Goal: Use online tool/utility: Utilize a website feature to perform a specific function

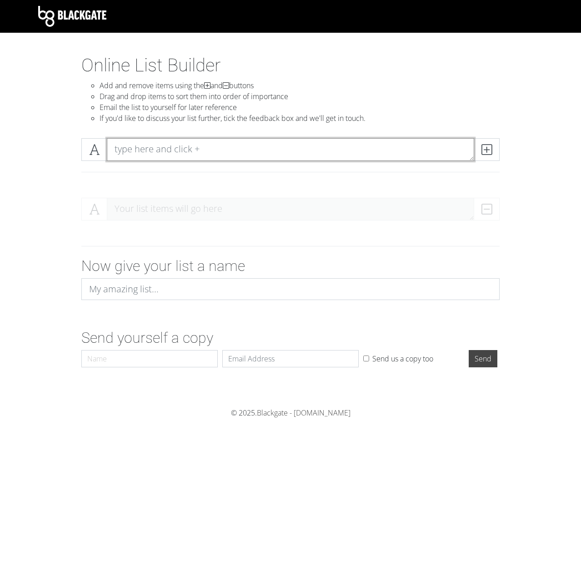
click at [172, 147] on textarea at bounding box center [290, 149] width 367 height 23
type textarea "Buffalo"
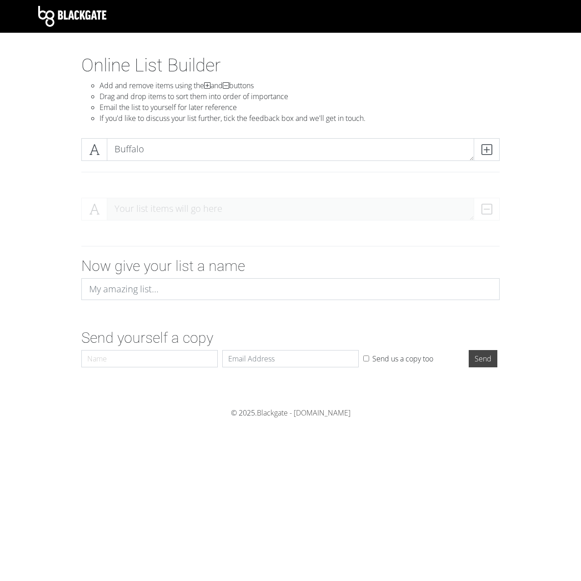
click at [501, 146] on div "Buffalo" at bounding box center [290, 149] width 423 height 23
click at [496, 155] on span at bounding box center [487, 149] width 26 height 23
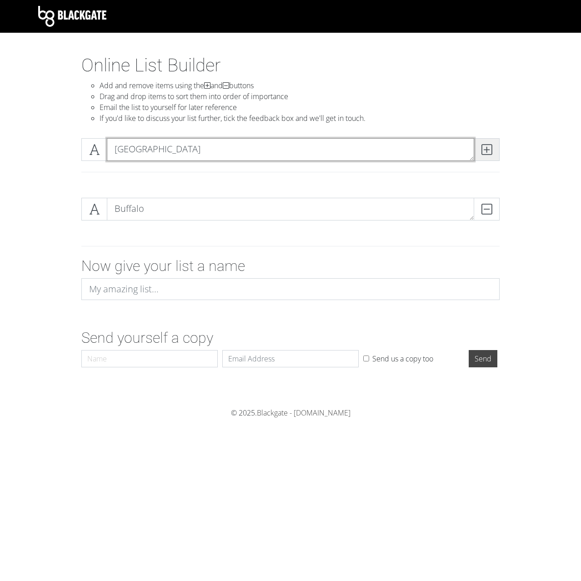
type textarea "[GEOGRAPHIC_DATA]"
click at [495, 155] on span at bounding box center [487, 149] width 26 height 23
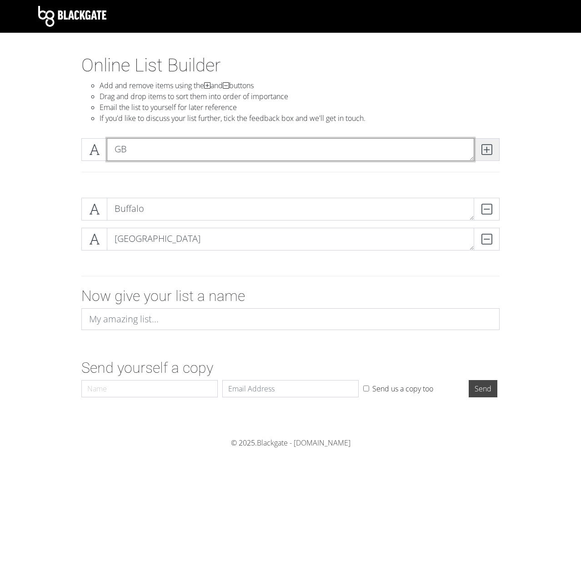
type textarea "GB"
click at [485, 151] on icon at bounding box center [486, 149] width 10 height 9
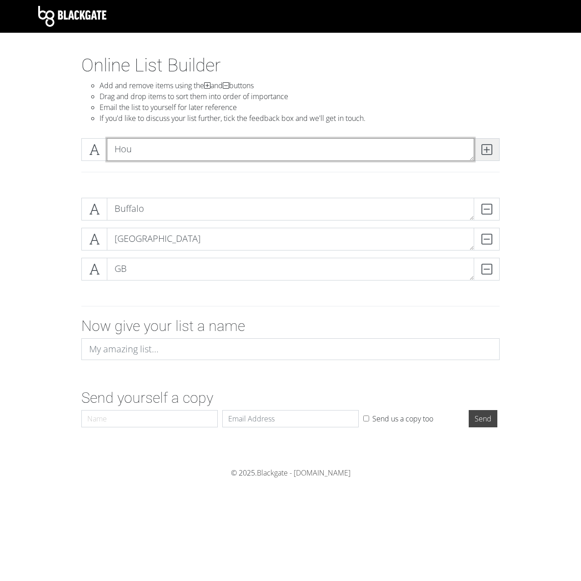
type textarea "Hou"
click at [485, 154] on icon at bounding box center [486, 149] width 10 height 9
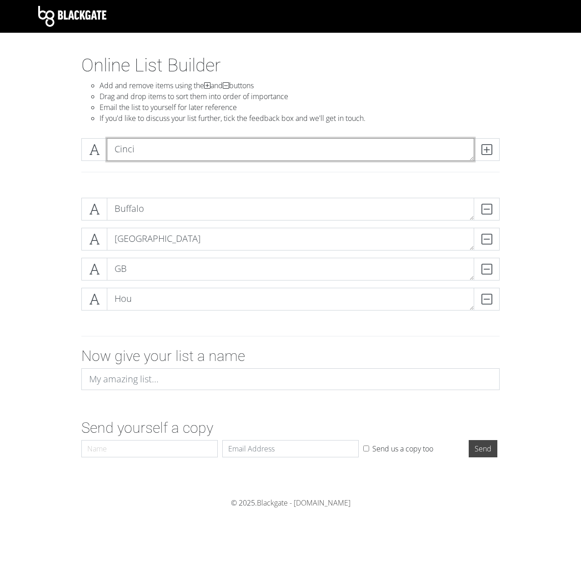
type textarea "Cinci"
click at [506, 163] on div "Cinci" at bounding box center [291, 160] width 432 height 45
click at [484, 153] on icon at bounding box center [486, 149] width 10 height 9
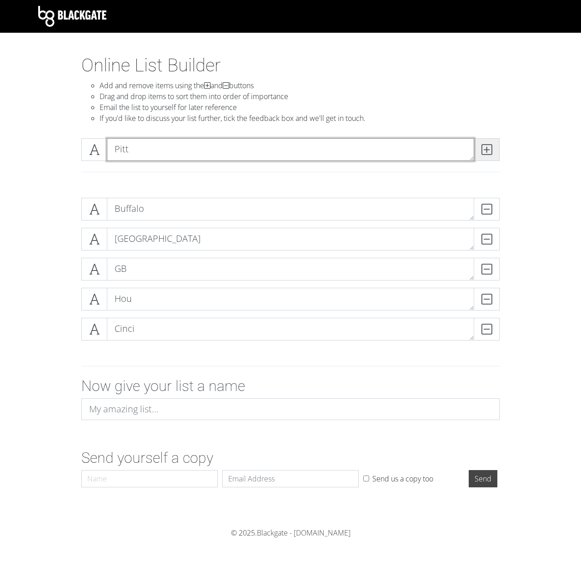
type textarea "Pitt"
click at [478, 150] on span at bounding box center [487, 149] width 26 height 23
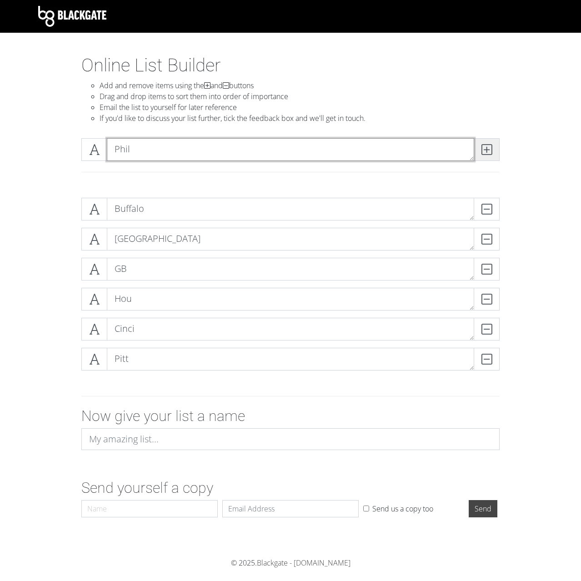
type textarea "Phil"
click at [482, 146] on icon at bounding box center [486, 149] width 10 height 9
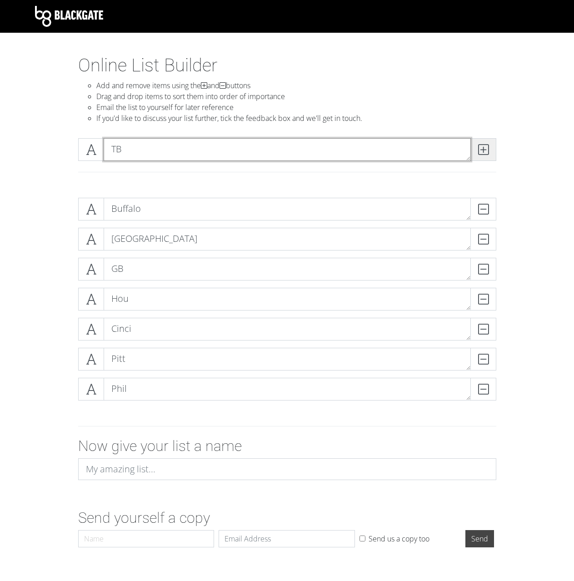
type textarea "TB"
click at [489, 144] on span at bounding box center [483, 149] width 26 height 23
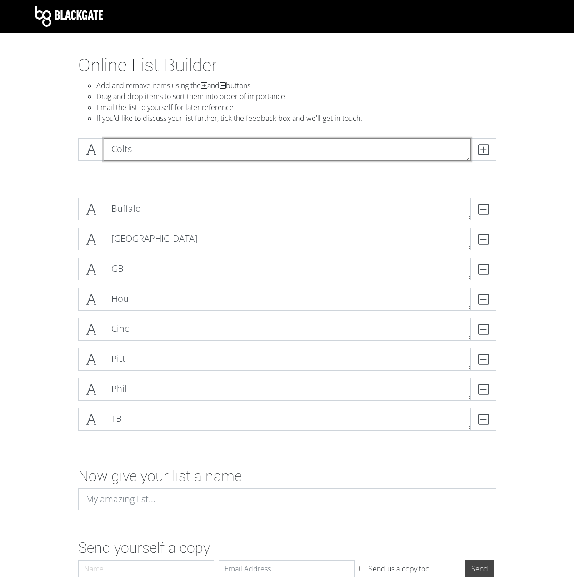
type textarea "Colts"
click at [499, 150] on div "Colts" at bounding box center [287, 160] width 432 height 45
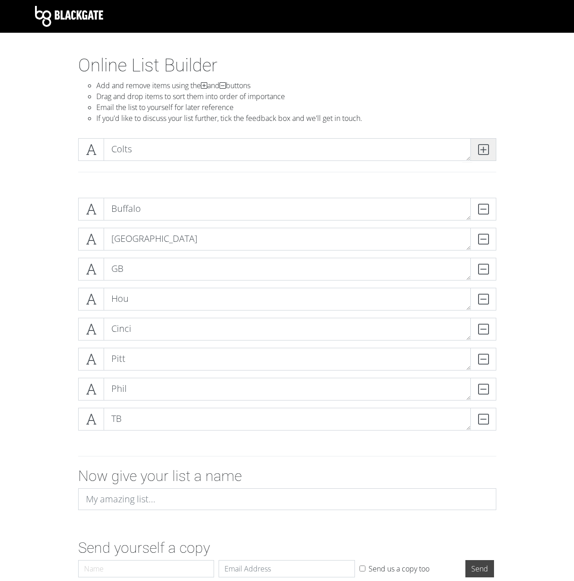
click at [485, 152] on icon at bounding box center [483, 149] width 10 height 9
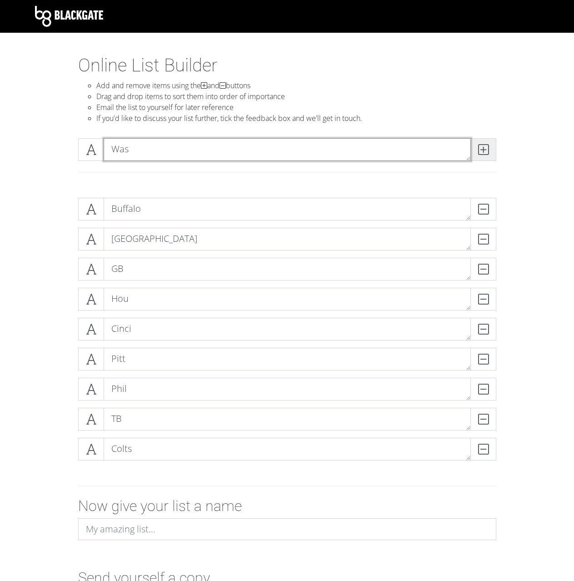
type textarea "Was"
click at [485, 152] on icon at bounding box center [483, 149] width 10 height 9
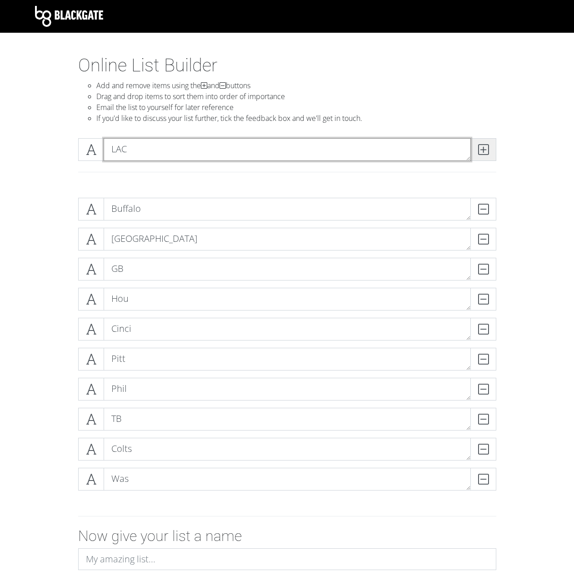
type textarea "LAC"
click at [491, 145] on span at bounding box center [483, 149] width 26 height 23
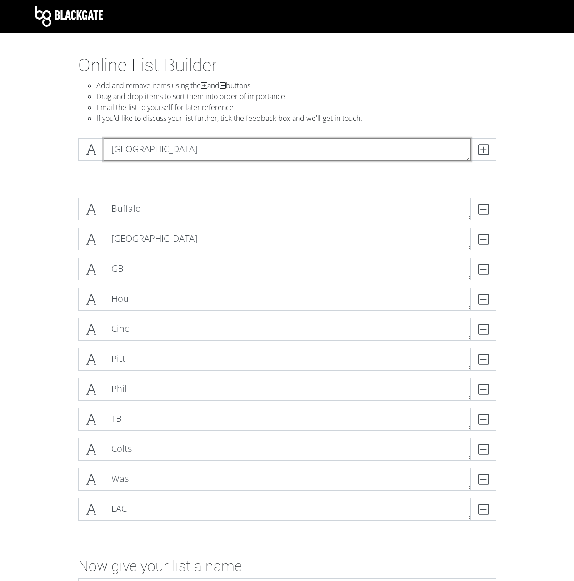
type textarea "[GEOGRAPHIC_DATA]"
click at [504, 134] on div "[GEOGRAPHIC_DATA]" at bounding box center [287, 161] width 518 height 60
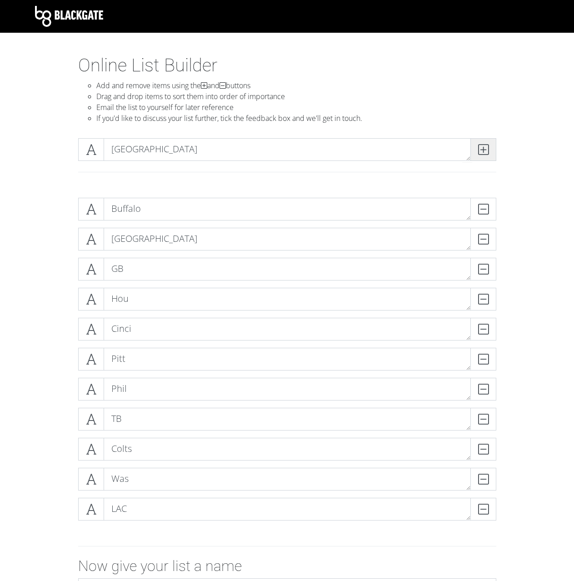
click at [493, 144] on span at bounding box center [483, 149] width 26 height 23
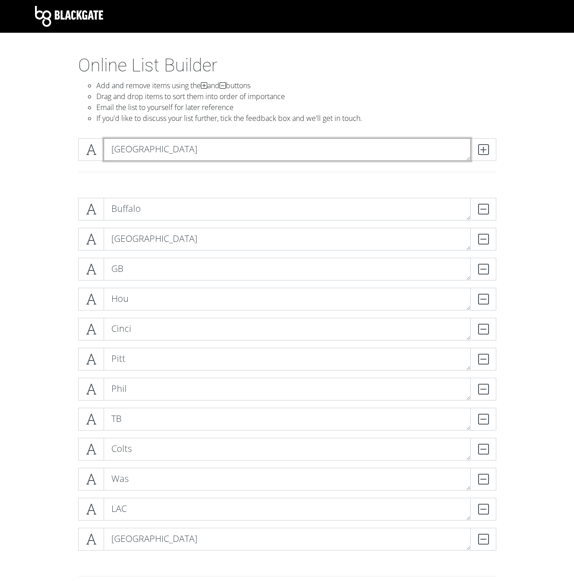
type textarea "[GEOGRAPHIC_DATA]"
click at [500, 143] on div "[GEOGRAPHIC_DATA]" at bounding box center [287, 160] width 432 height 45
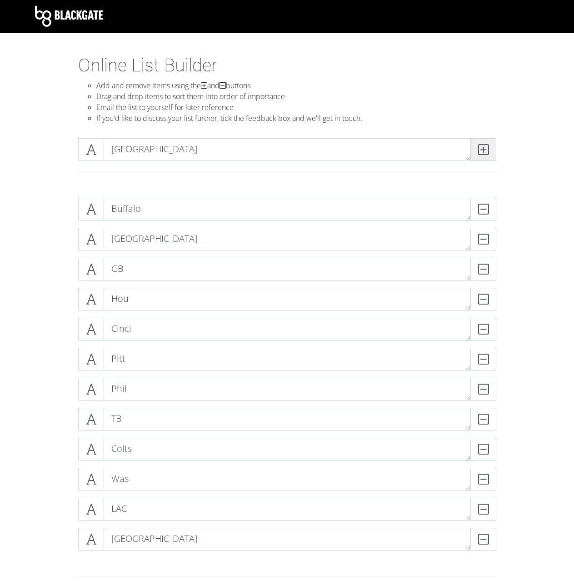
click at [489, 148] on span at bounding box center [483, 149] width 26 height 23
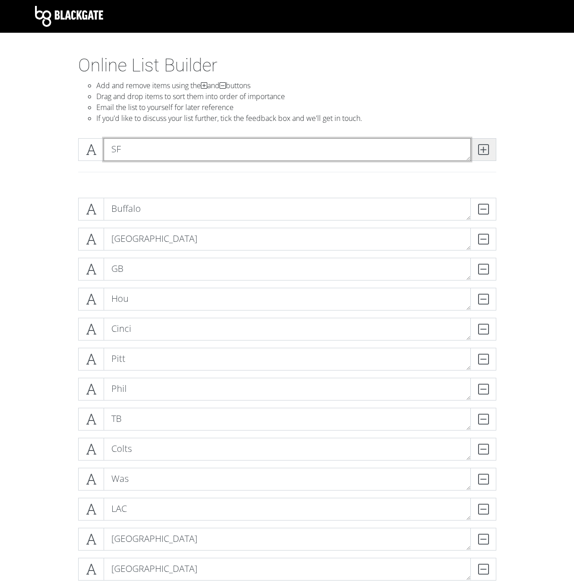
type textarea "SF"
click at [479, 147] on icon at bounding box center [483, 149] width 10 height 9
type textarea "NYG"
click at [491, 146] on span at bounding box center [483, 149] width 26 height 23
type textarea "[MEDICAL_DATA]"
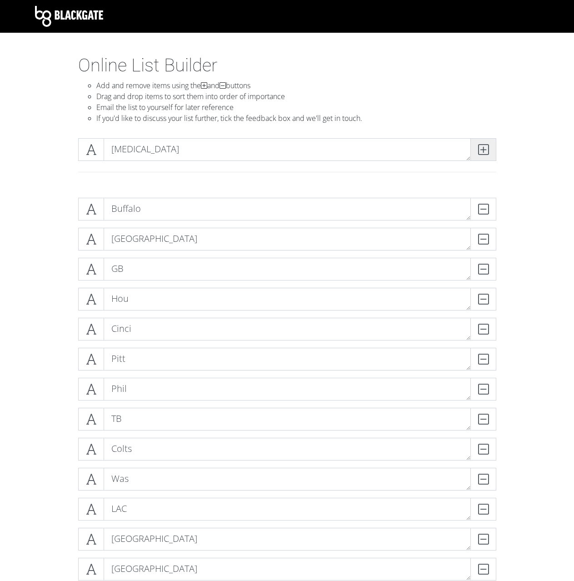
click at [476, 153] on span at bounding box center [483, 149] width 26 height 23
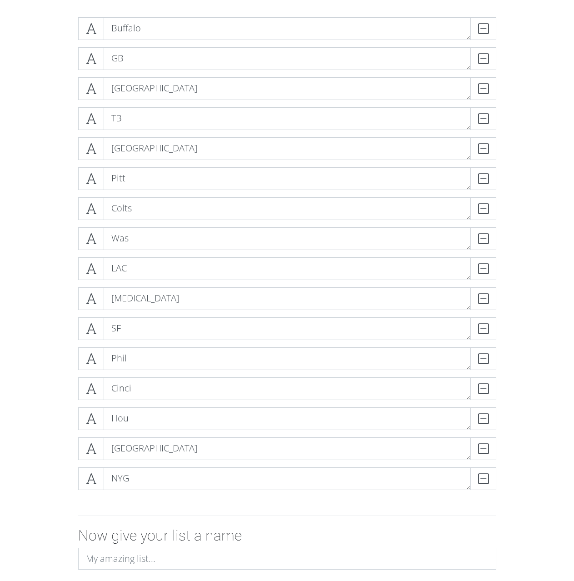
scroll to position [136, 0]
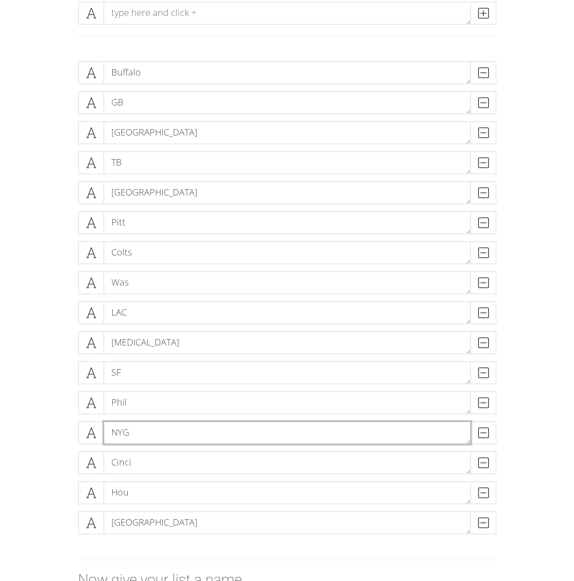
click at [135, 434] on textarea "NYG" at bounding box center [287, 432] width 367 height 23
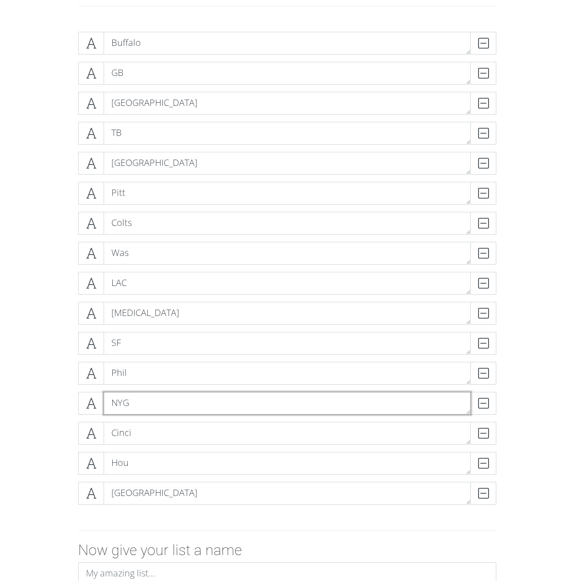
scroll to position [182, 0]
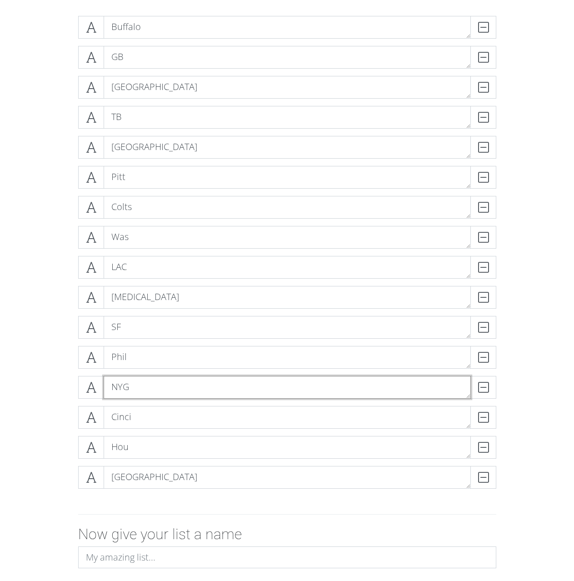
click at [134, 395] on textarea "NYG" at bounding box center [287, 387] width 367 height 23
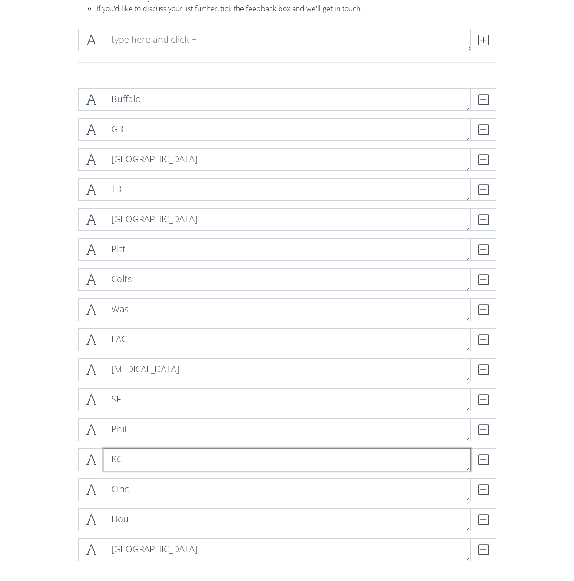
scroll to position [105, 0]
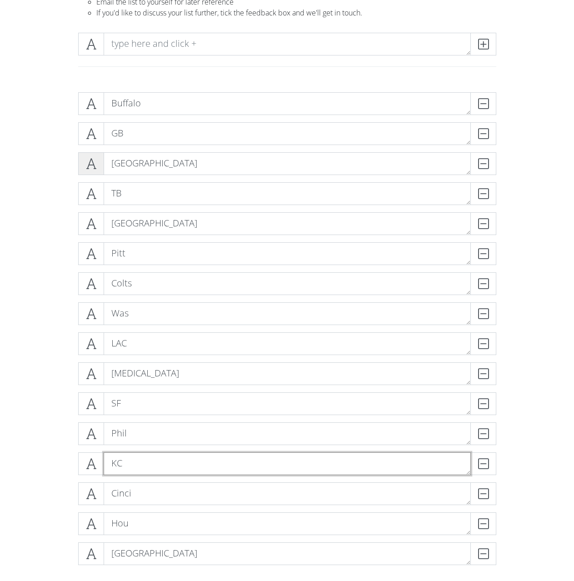
type textarea "KC"
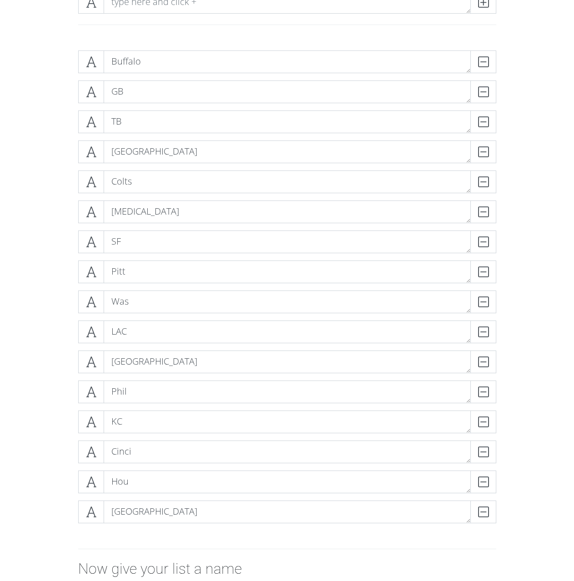
scroll to position [196, 0]
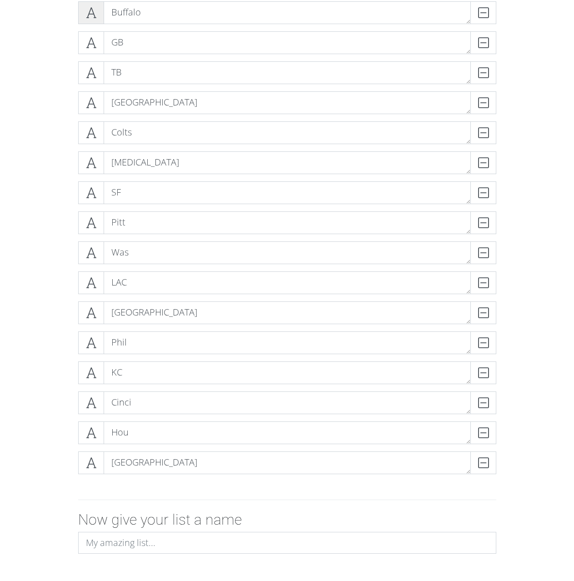
click at [88, 13] on icon at bounding box center [91, 12] width 10 height 9
click at [94, 40] on icon at bounding box center [91, 42] width 10 height 9
click at [95, 72] on icon at bounding box center [91, 72] width 10 height 9
click at [95, 95] on span at bounding box center [91, 102] width 26 height 23
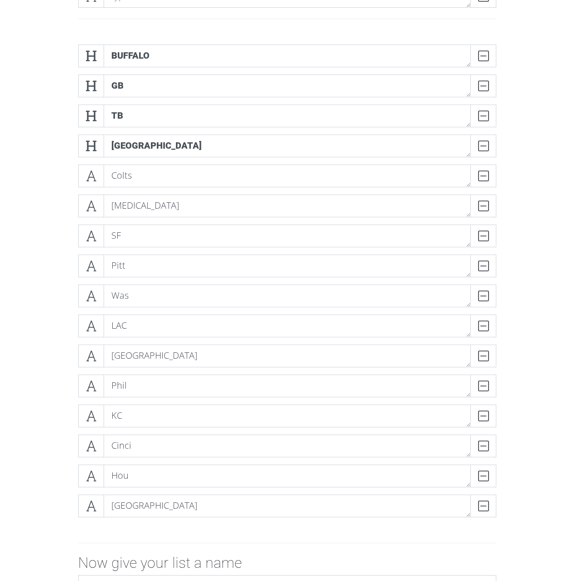
scroll to position [151, 0]
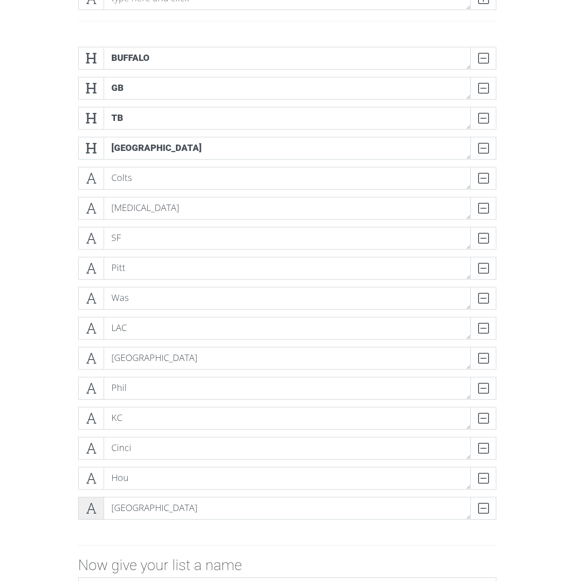
click at [95, 507] on icon at bounding box center [91, 508] width 10 height 9
click at [96, 474] on icon at bounding box center [91, 478] width 10 height 9
click at [98, 443] on span at bounding box center [91, 448] width 26 height 23
click at [96, 509] on span at bounding box center [91, 508] width 26 height 23
click at [90, 146] on icon at bounding box center [91, 148] width 10 height 9
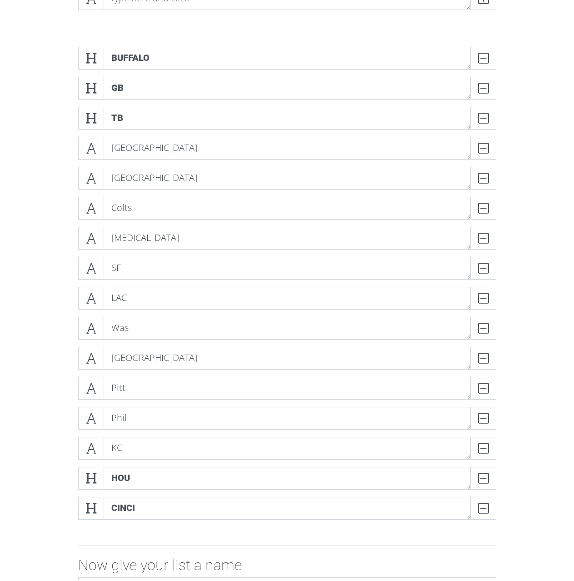
click at [75, 141] on div "Buffalo DELETE GB DELETE TB DELETE Seattle DELETE Atlanta DELETE Colts DELETE […" at bounding box center [287, 287] width 432 height 480
click at [78, 147] on div "Seattle DELETE" at bounding box center [287, 148] width 423 height 23
click at [82, 151] on span at bounding box center [91, 148] width 26 height 23
drag, startPoint x: 95, startPoint y: 179, endPoint x: 89, endPoint y: 200, distance: 22.4
click at [95, 180] on icon at bounding box center [91, 178] width 10 height 9
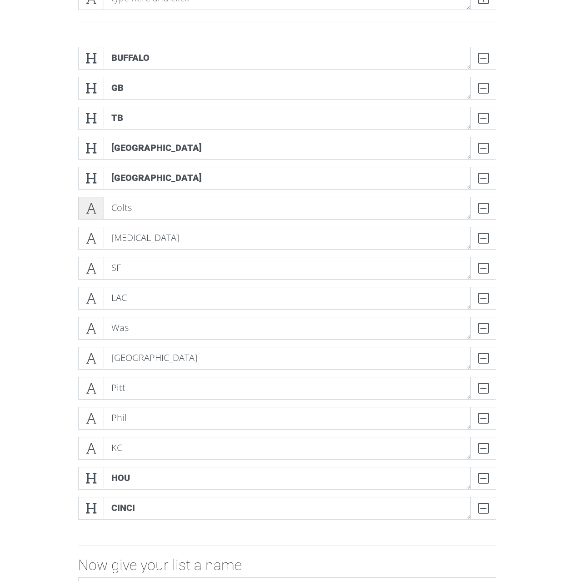
click at [83, 212] on span at bounding box center [91, 208] width 26 height 23
click at [102, 241] on span at bounding box center [91, 238] width 26 height 23
click at [94, 265] on icon at bounding box center [91, 268] width 10 height 9
drag, startPoint x: 89, startPoint y: 300, endPoint x: 85, endPoint y: 325, distance: 25.6
click at [89, 300] on icon at bounding box center [91, 298] width 10 height 9
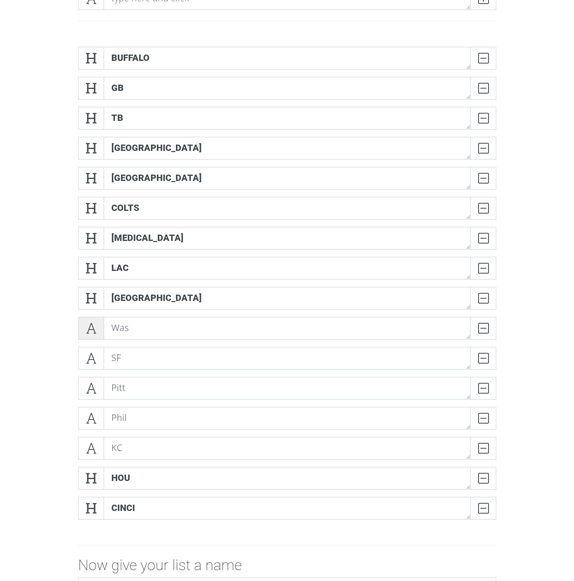
click at [85, 328] on span at bounding box center [91, 328] width 26 height 23
drag, startPoint x: 82, startPoint y: 352, endPoint x: 82, endPoint y: 358, distance: 5.9
click at [81, 353] on span at bounding box center [91, 358] width 26 height 23
click at [85, 394] on span at bounding box center [91, 388] width 26 height 23
click at [96, 421] on span at bounding box center [91, 418] width 26 height 23
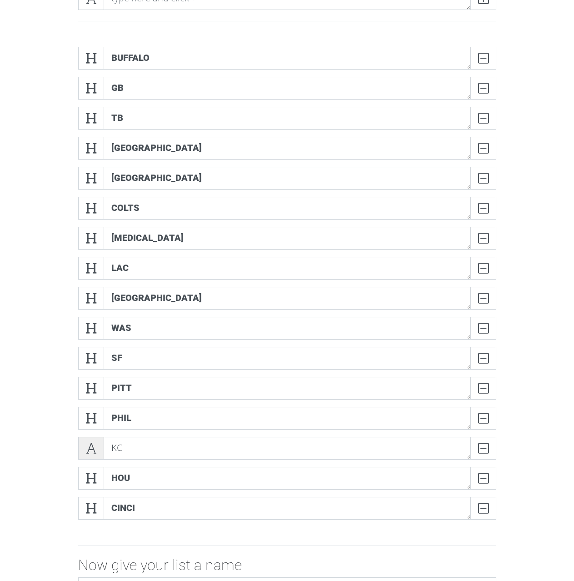
click at [94, 444] on icon at bounding box center [91, 448] width 10 height 9
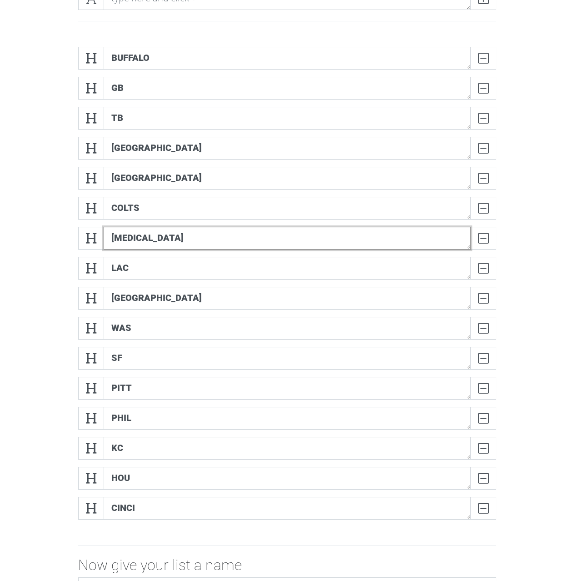
click at [165, 234] on textarea "[MEDICAL_DATA]" at bounding box center [287, 238] width 367 height 23
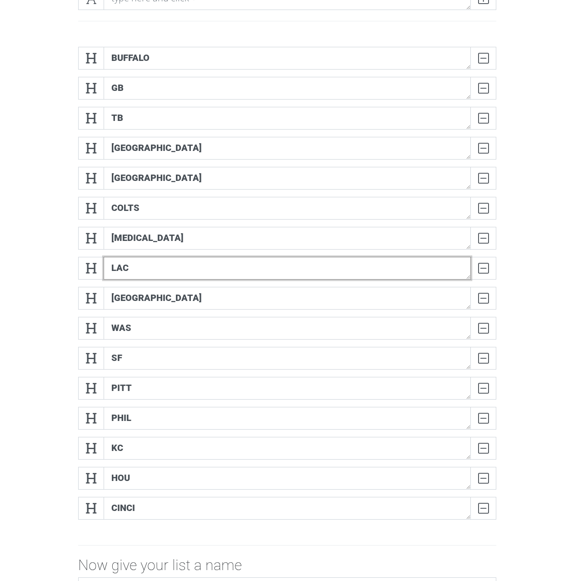
click at [156, 274] on textarea "LAC" at bounding box center [287, 268] width 367 height 23
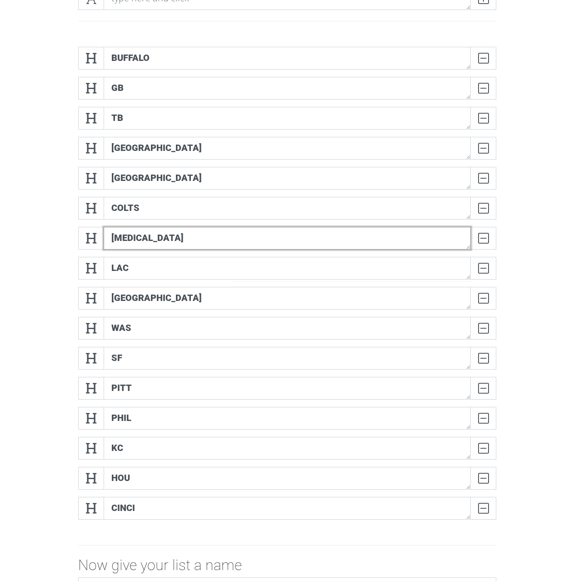
click at [156, 245] on textarea "[MEDICAL_DATA]" at bounding box center [287, 238] width 367 height 23
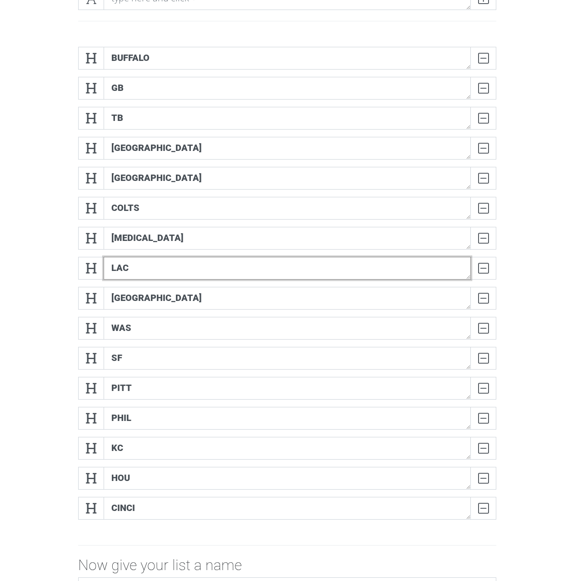
click at [157, 260] on textarea "LAC" at bounding box center [287, 268] width 367 height 23
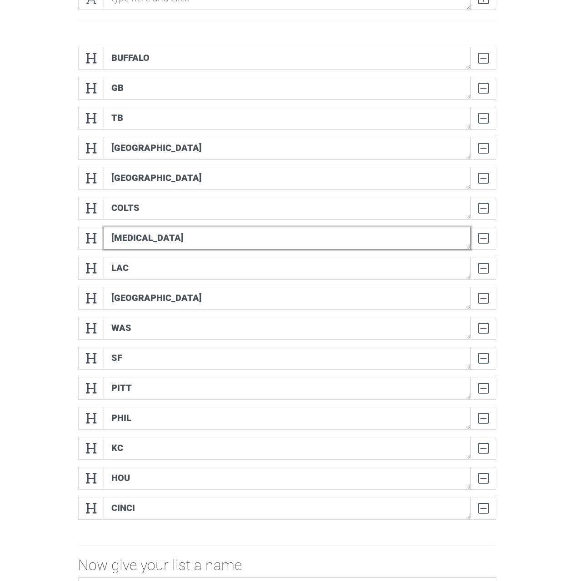
click at [157, 237] on textarea "[MEDICAL_DATA]" at bounding box center [287, 238] width 367 height 23
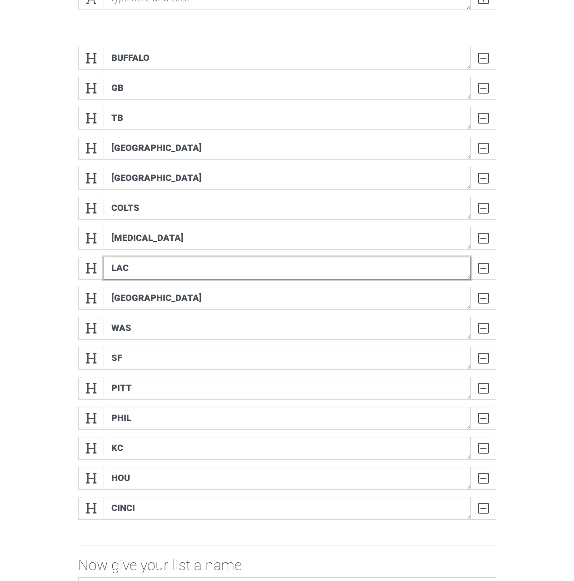
click at [154, 262] on textarea "LAC" at bounding box center [287, 268] width 367 height 23
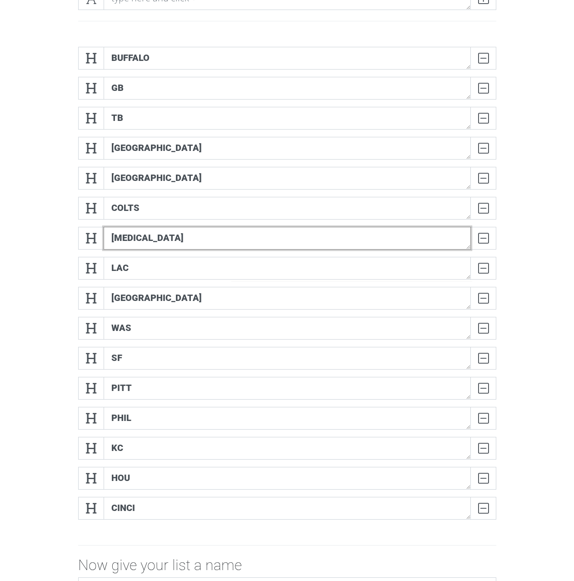
click at [155, 244] on textarea "[MEDICAL_DATA]" at bounding box center [287, 238] width 367 height 23
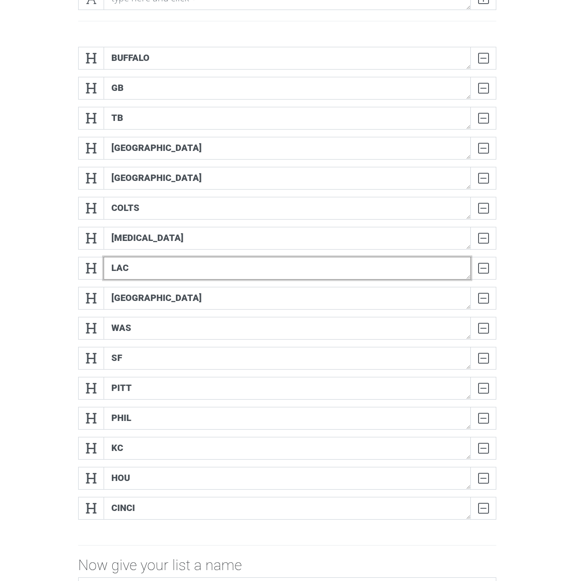
click at [151, 270] on textarea "LAC" at bounding box center [287, 268] width 367 height 23
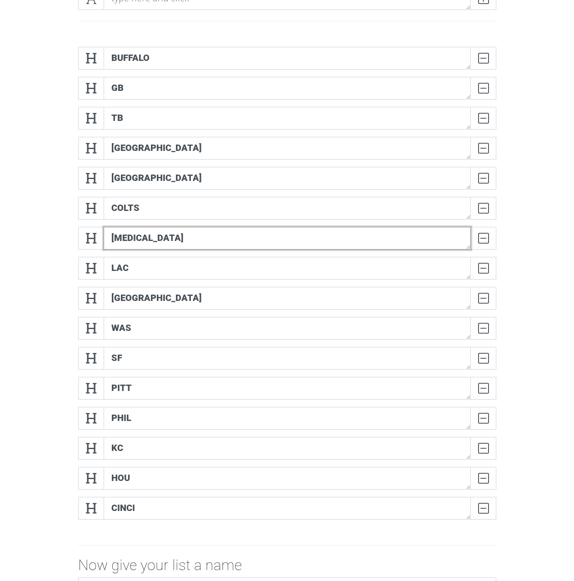
click at [150, 244] on textarea "[MEDICAL_DATA]" at bounding box center [287, 238] width 367 height 23
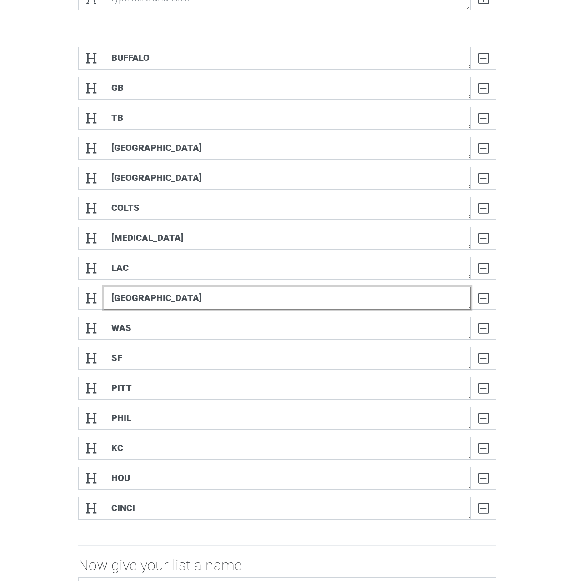
click at [160, 293] on textarea "[GEOGRAPHIC_DATA]" at bounding box center [287, 298] width 367 height 23
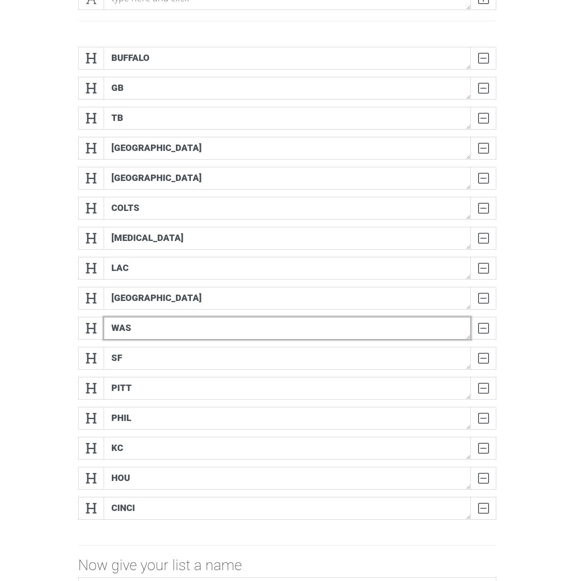
click at [215, 329] on textarea "Was" at bounding box center [287, 328] width 367 height 23
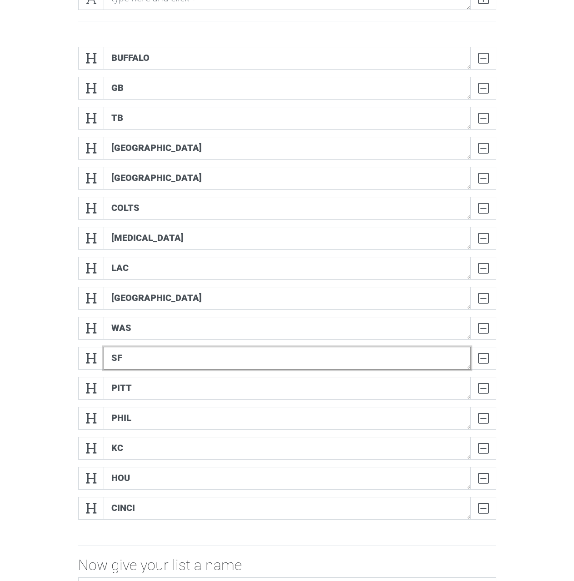
click at [215, 352] on textarea "SF" at bounding box center [287, 358] width 367 height 23
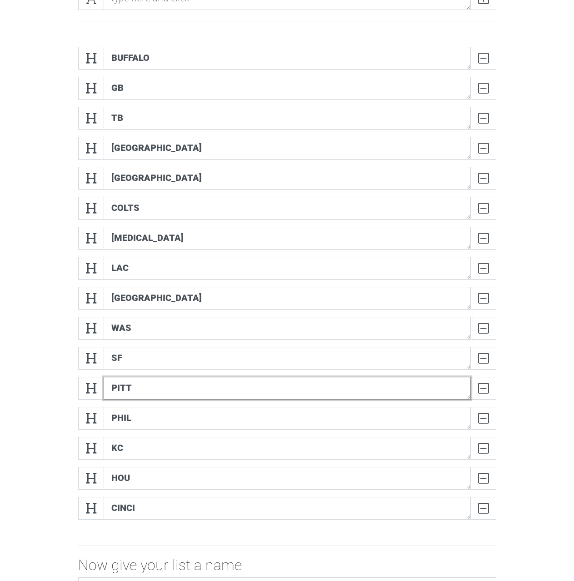
click at [202, 395] on textarea "Pitt" at bounding box center [287, 388] width 367 height 23
click at [10, 341] on form "Buffalo DELETE GB DELETE TB DELETE Seattle DELETE Atlanta DELETE Colts DELETE […" at bounding box center [287, 355] width 574 height 631
